Goal: Task Accomplishment & Management: Manage account settings

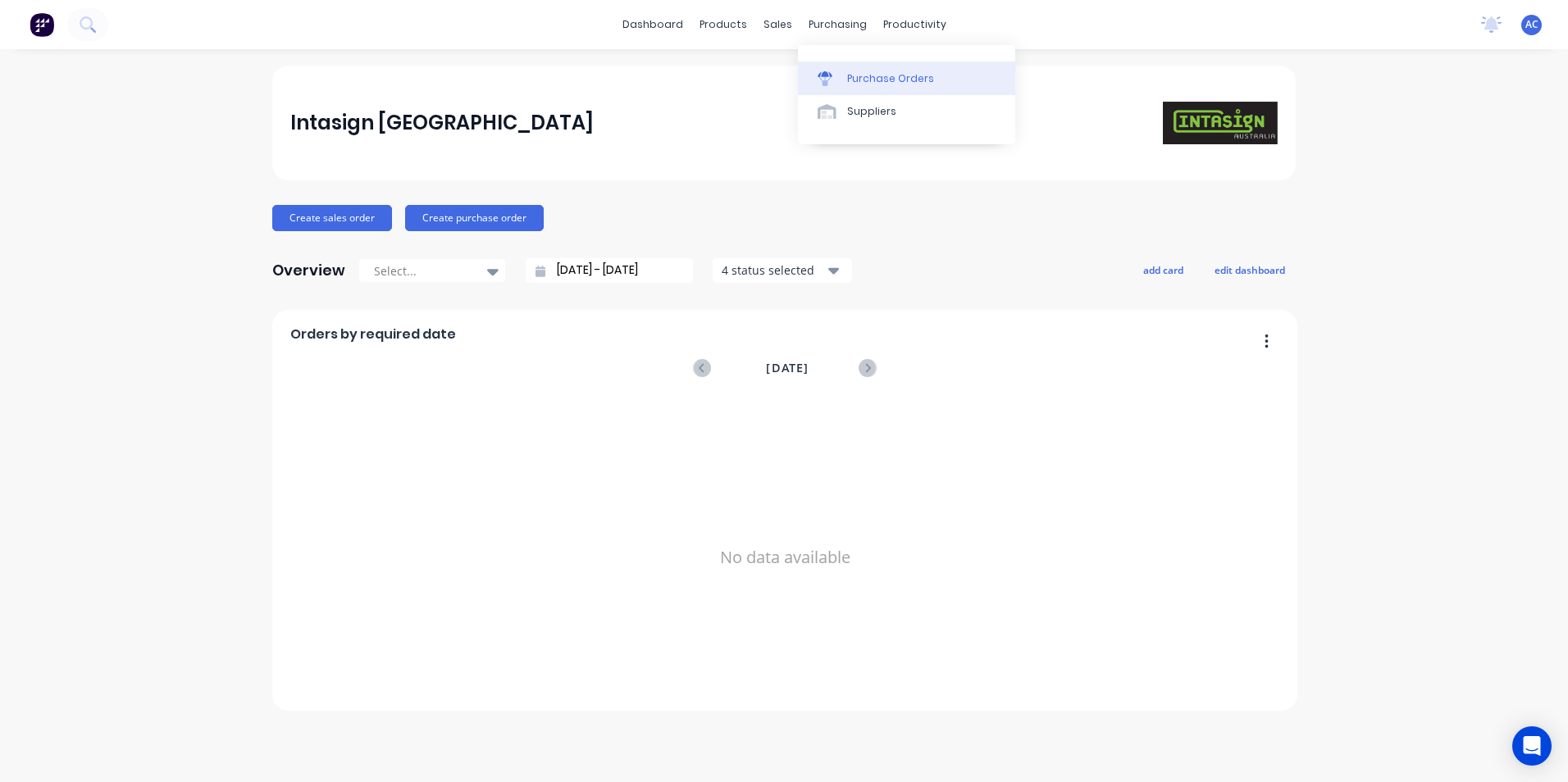
click at [856, 69] on link "Purchase Orders" at bounding box center [906, 78] width 217 height 33
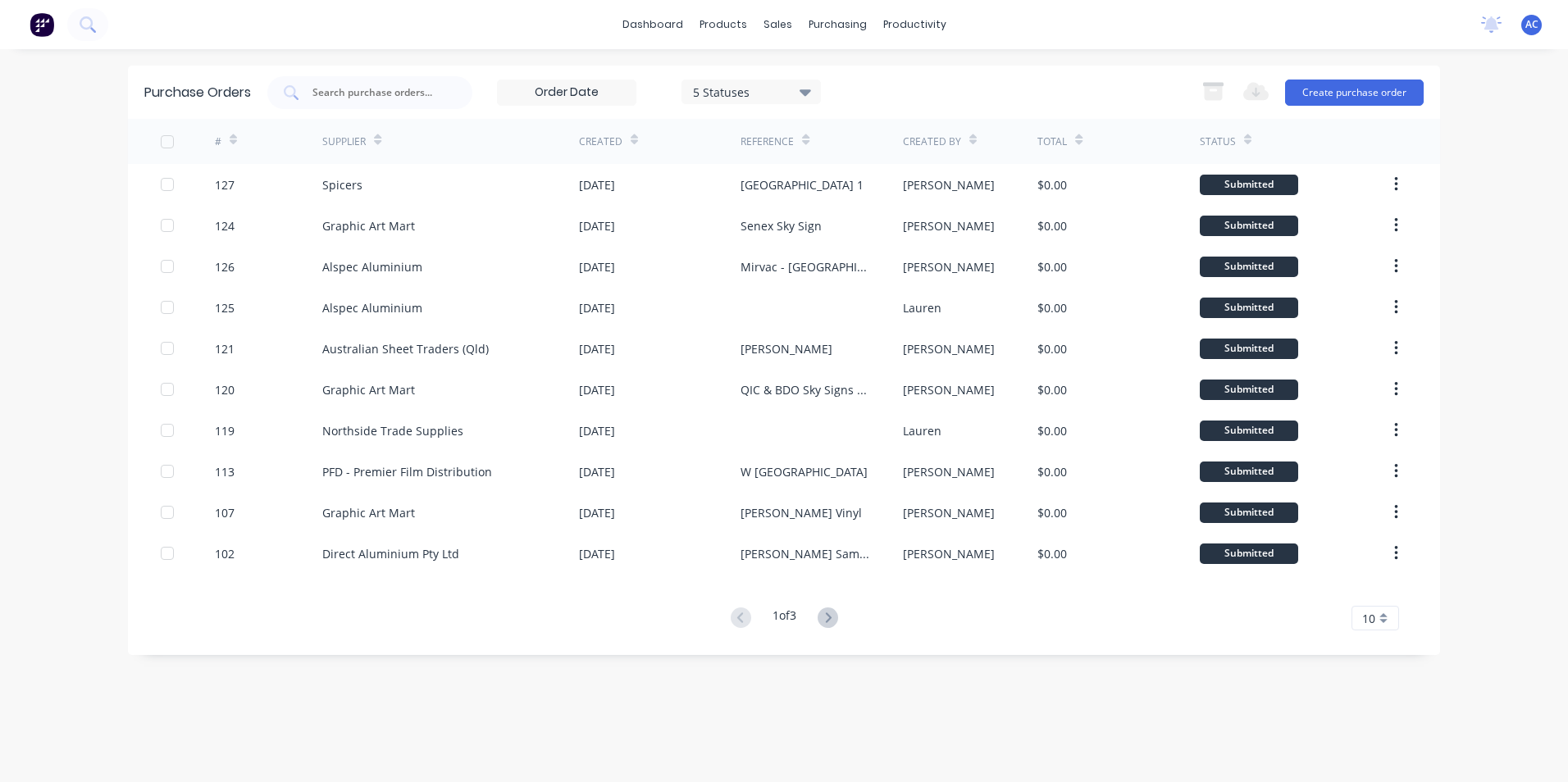
click at [833, 615] on icon at bounding box center [828, 617] width 21 height 21
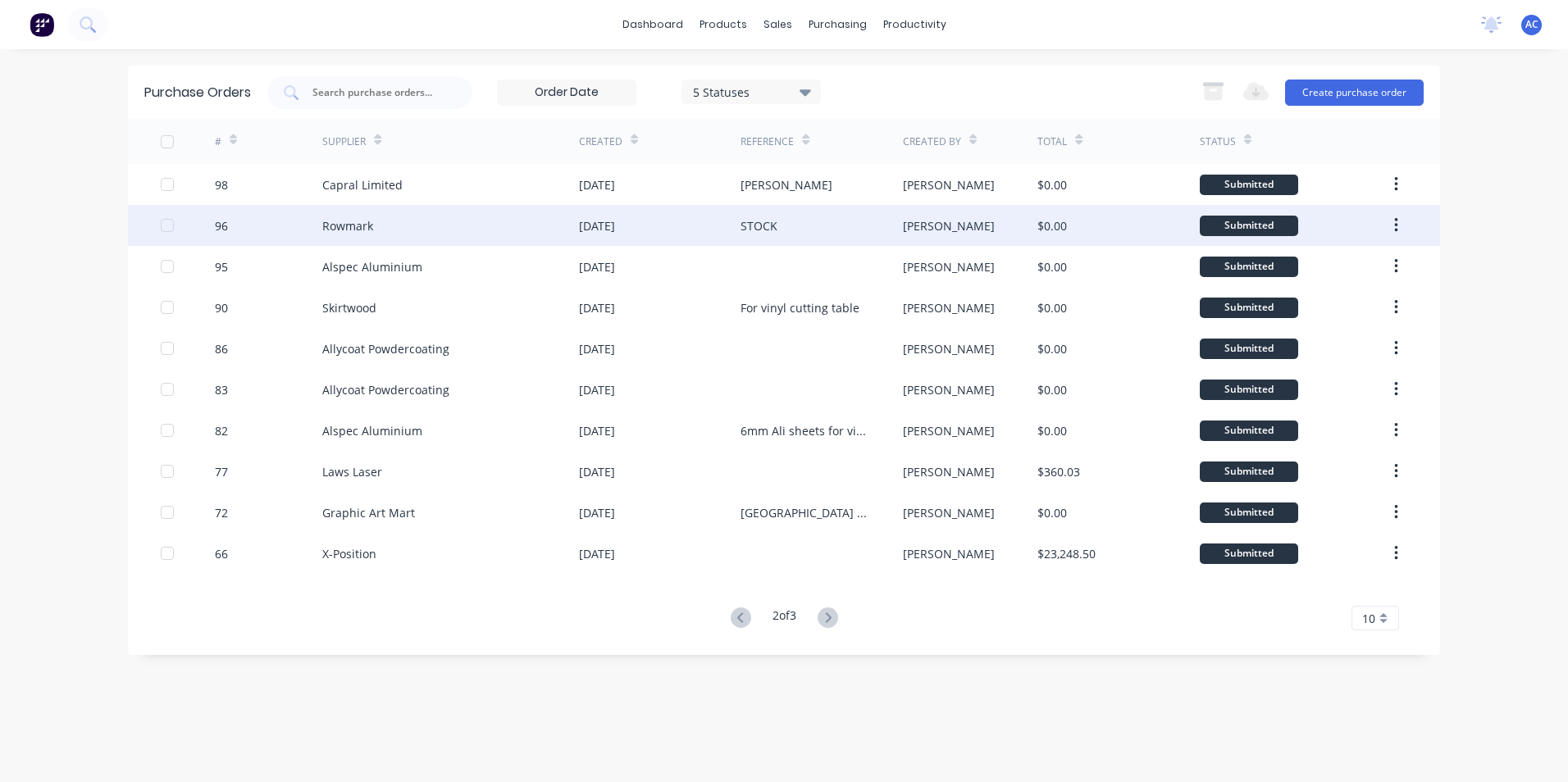
click at [830, 224] on div "STOCK" at bounding box center [821, 225] width 162 height 41
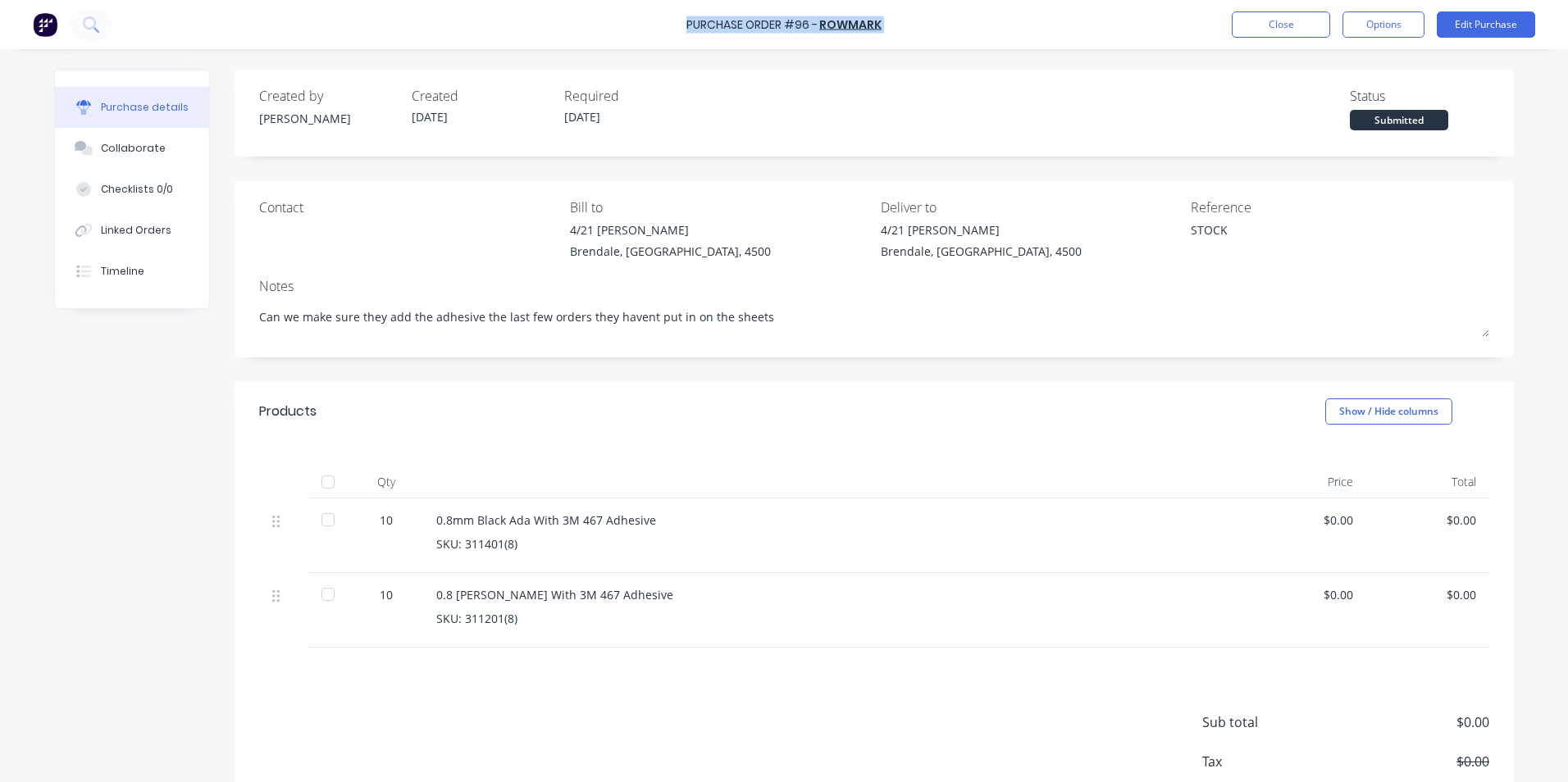
drag, startPoint x: 892, startPoint y: 22, endPoint x: 688, endPoint y: 25, distance: 204.0
click at [688, 25] on div "Purchase Order #96 - Rowmark Close Options Edit Purchase" at bounding box center [784, 25] width 1568 height 49
copy div "Purchase Order #96 - Rowmark Close Options Edit Purchase"
